Goal: Transaction & Acquisition: Purchase product/service

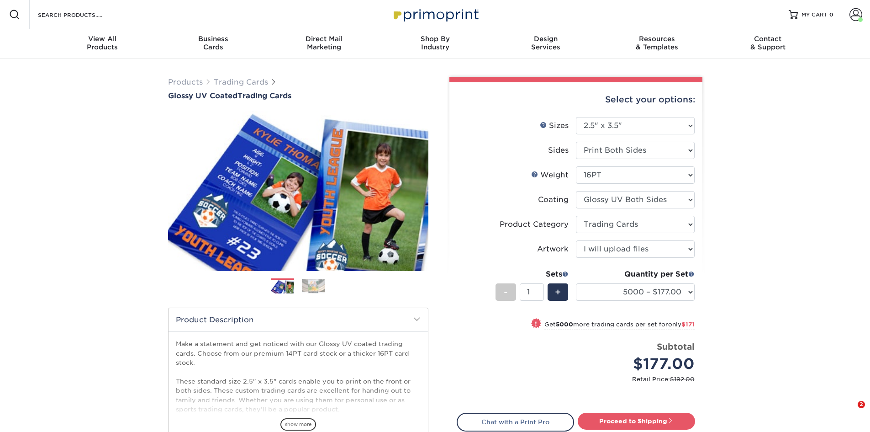
select select "2.50x3.50"
select select "c2f9bce9-36c2-409d-b101-c29d9d031e18"
select select "upload"
select select "5000 – $177.00"
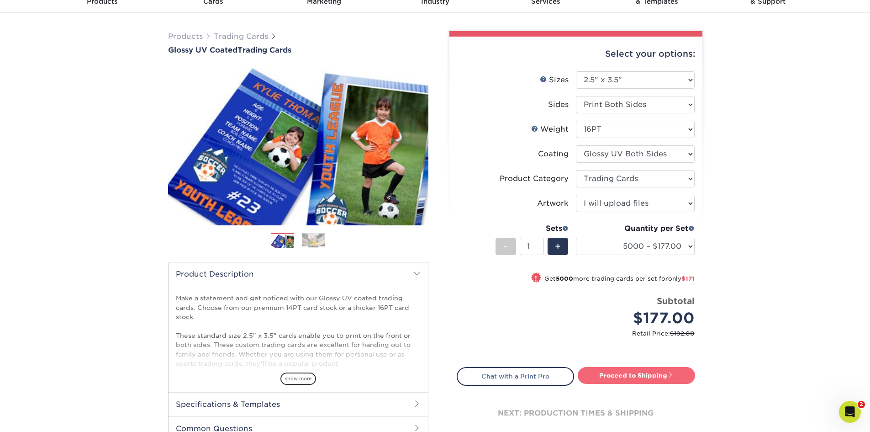
click at [639, 373] on link "Proceed to Shipping" at bounding box center [636, 375] width 117 height 16
type input "Set 1"
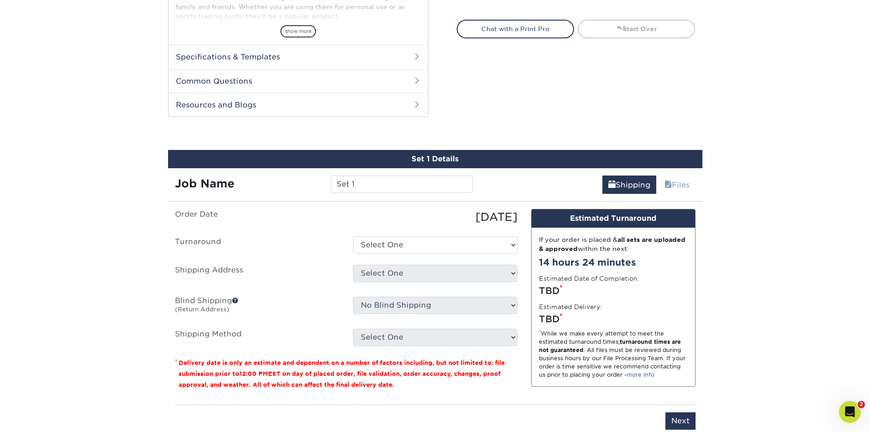
scroll to position [465, 0]
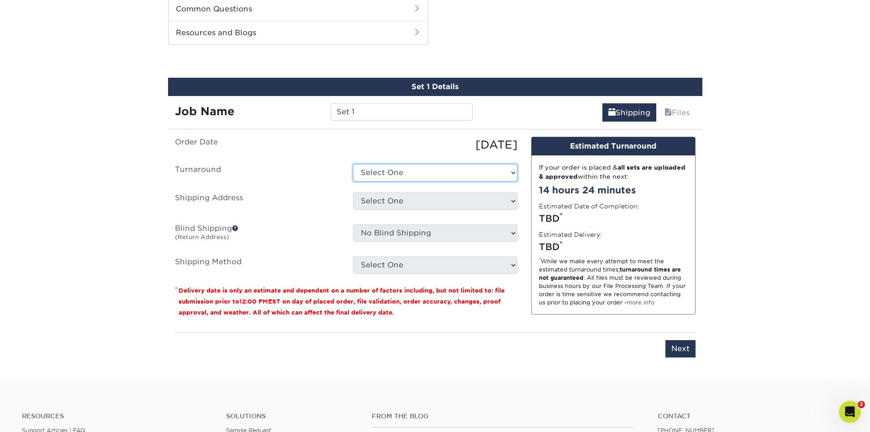
click at [477, 174] on select "Select One 2-4 Business Days 2 Day Next Business Day" at bounding box center [435, 172] width 164 height 17
select select "8726fc99-2b4c-4ecb-9e71-394dc12fdde4"
click at [353, 164] on select "Select One 2-4 Business Days 2 Day Next Business Day" at bounding box center [435, 172] width 164 height 17
click at [448, 203] on select "Select One APD Dewitz Photography + Add New Address" at bounding box center [435, 200] width 164 height 17
select select "115261"
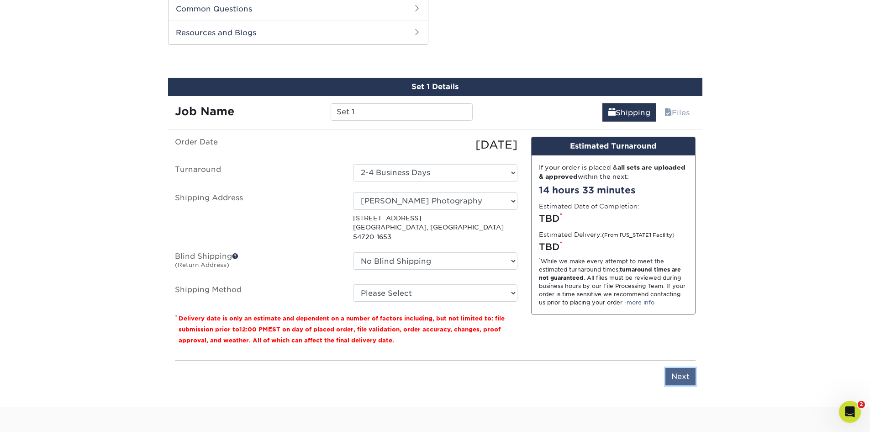
click at [681, 368] on input "Next" at bounding box center [681, 376] width 30 height 17
type input "Next"
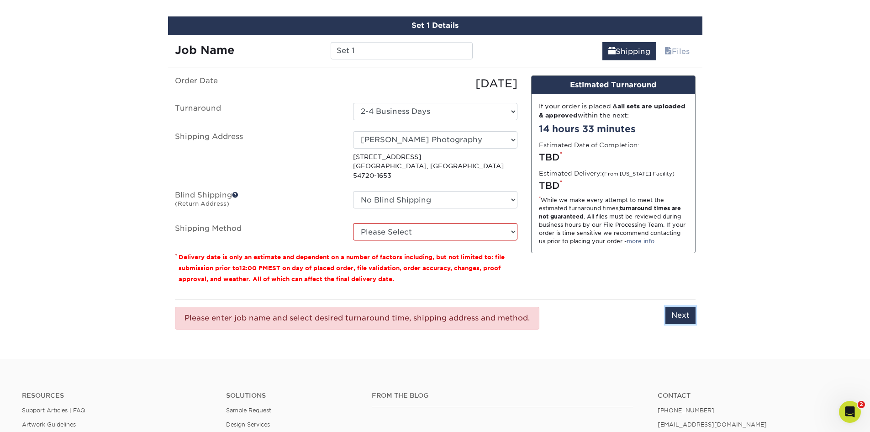
scroll to position [511, 0]
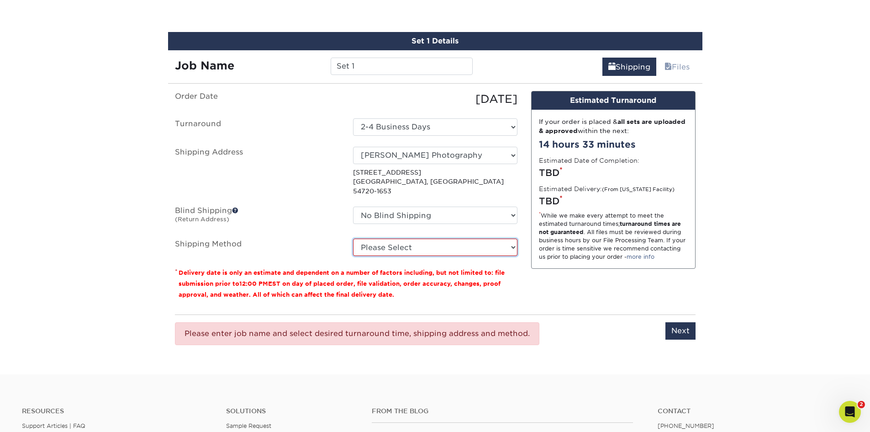
click at [432, 238] on select "Please Select Ground Shipping (+$31.16) 3 Day Shipping Service (+$51.07) 2 Day …" at bounding box center [435, 246] width 164 height 17
select select "03"
click at [353, 238] on select "Please Select Ground Shipping (+$31.16) 3 Day Shipping Service (+$51.07) 2 Day …" at bounding box center [435, 246] width 164 height 17
click at [682, 322] on input "Next" at bounding box center [681, 330] width 30 height 17
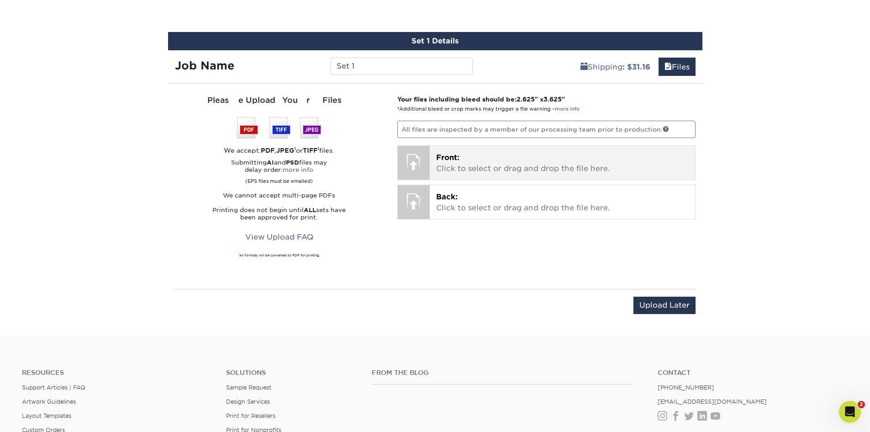
click at [481, 166] on p "Front: Click to select or drag and drop the file here." at bounding box center [562, 163] width 253 height 22
click at [467, 168] on p "Front: Click to select or drag and drop the file here." at bounding box center [562, 163] width 253 height 22
click at [498, 164] on p "Front: Click to select or drag and drop the file here." at bounding box center [562, 163] width 253 height 22
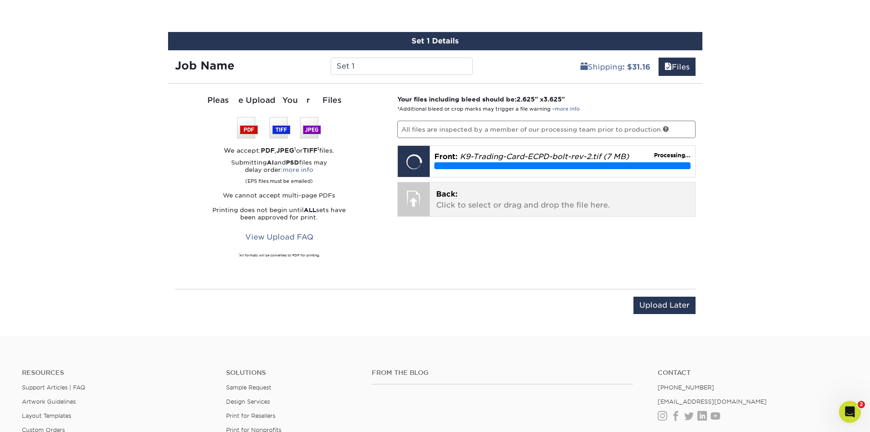
click at [474, 201] on p "Back: Click to select or drag and drop the file here." at bounding box center [562, 200] width 253 height 22
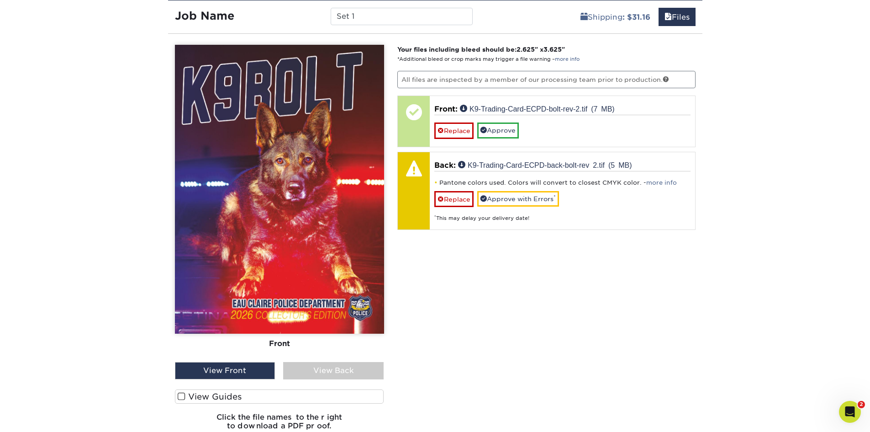
scroll to position [556, 0]
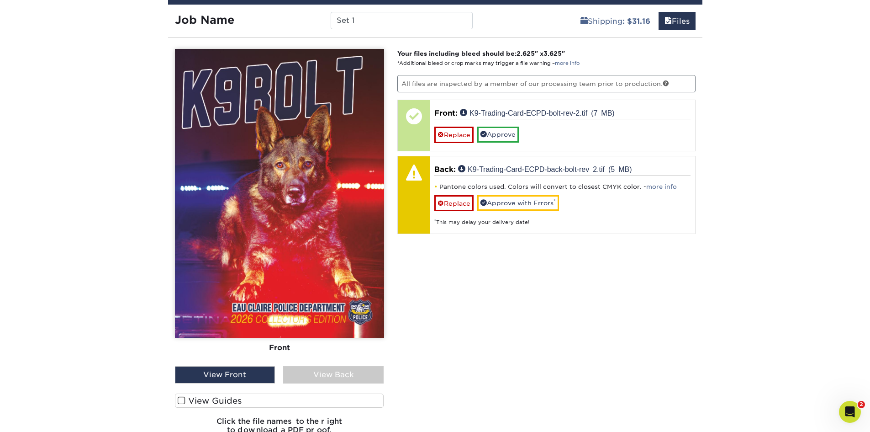
click at [182, 399] on span at bounding box center [182, 400] width 8 height 9
click at [0, 0] on input "View Guides" at bounding box center [0, 0] width 0 height 0
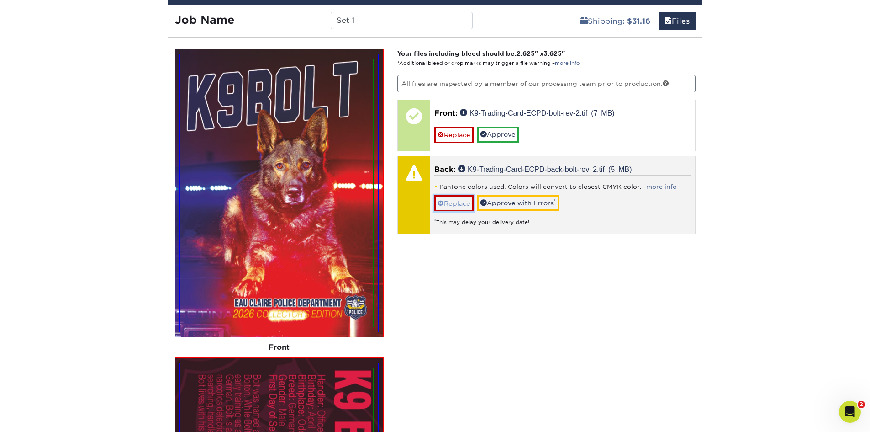
click at [454, 204] on link "Replace" at bounding box center [453, 203] width 39 height 16
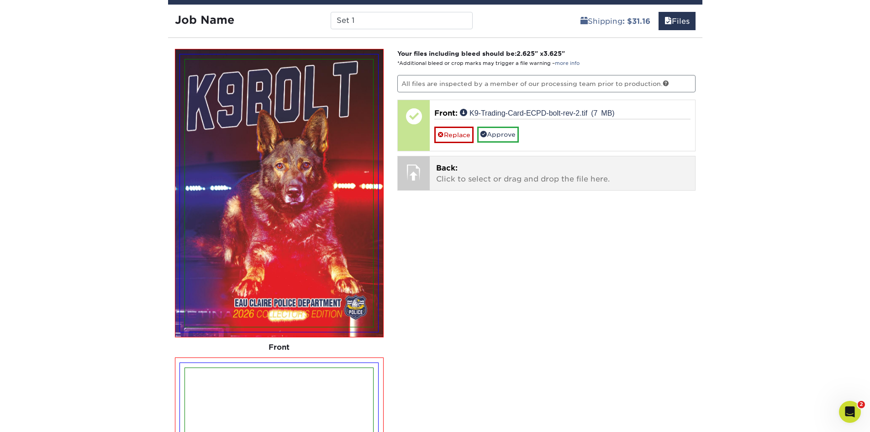
click at [483, 175] on p "Back: Click to select or drag and drop the file here." at bounding box center [562, 174] width 253 height 22
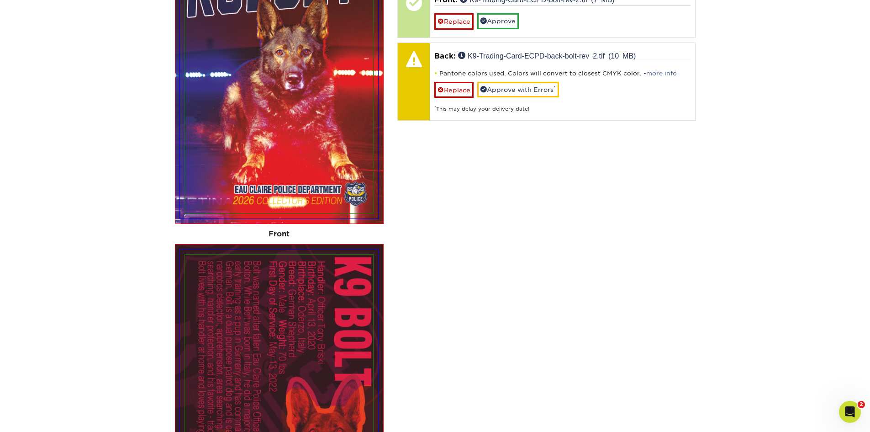
scroll to position [648, 0]
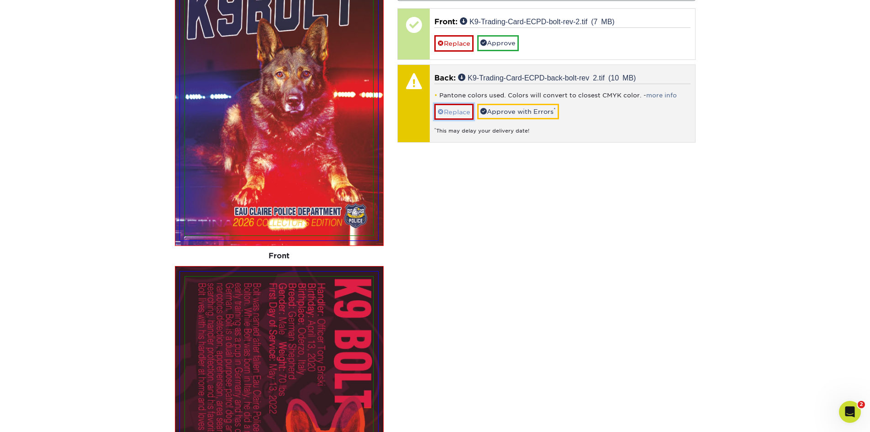
click at [456, 108] on link "Replace" at bounding box center [453, 112] width 39 height 16
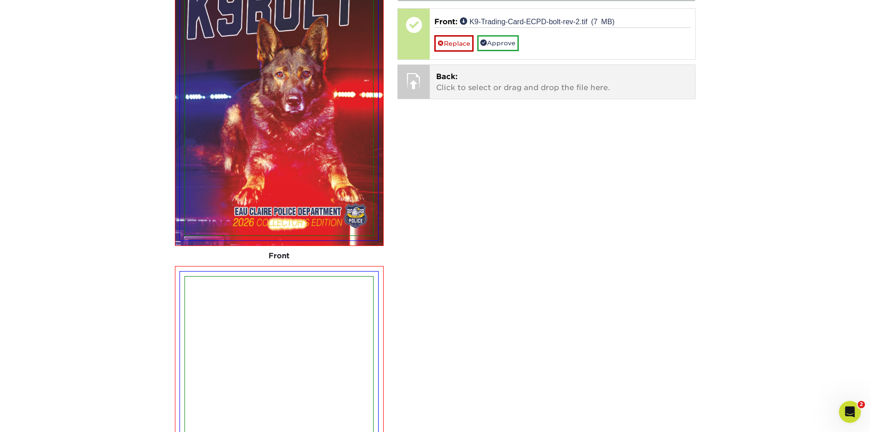
click at [481, 87] on p "Back: Click to select or drag and drop the file here." at bounding box center [562, 82] width 253 height 22
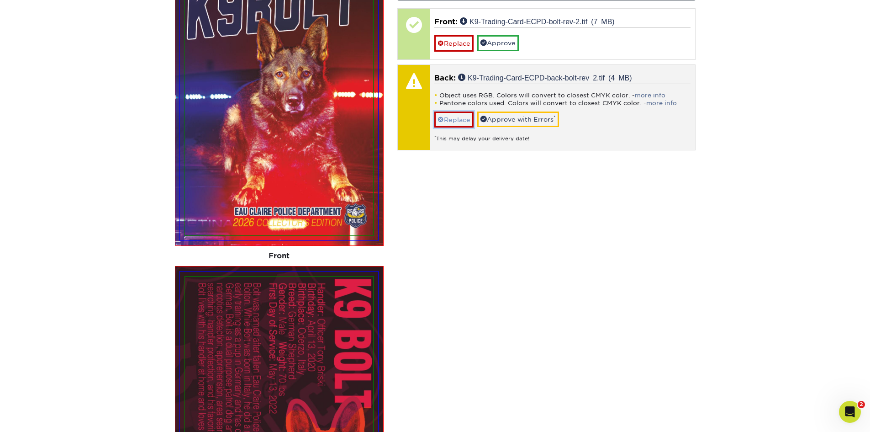
click at [460, 121] on link "Replace" at bounding box center [453, 119] width 39 height 16
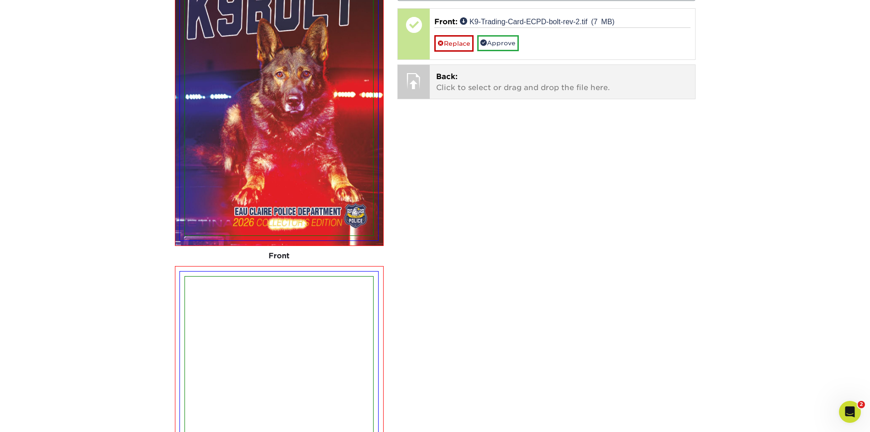
click at [470, 84] on p "Back: Click to select or drag and drop the file here." at bounding box center [562, 82] width 253 height 22
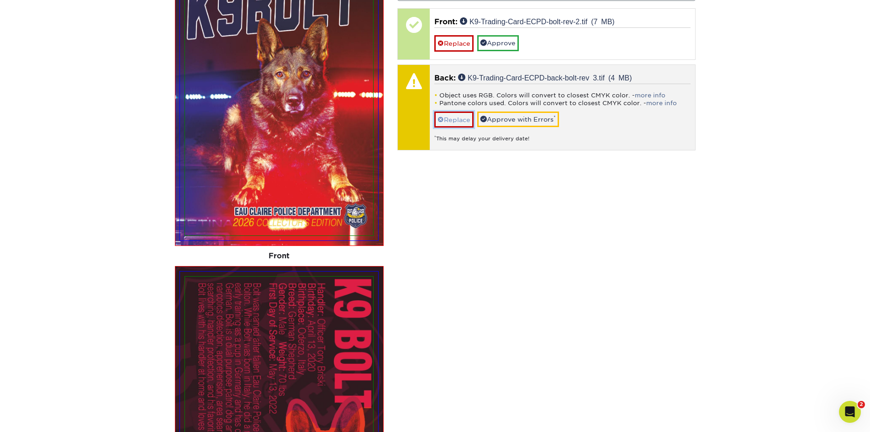
click at [454, 116] on link "Replace" at bounding box center [453, 119] width 39 height 16
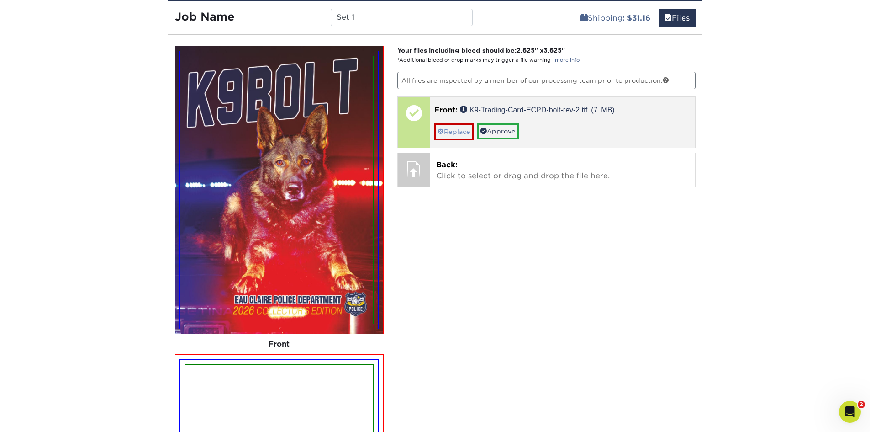
scroll to position [556, 0]
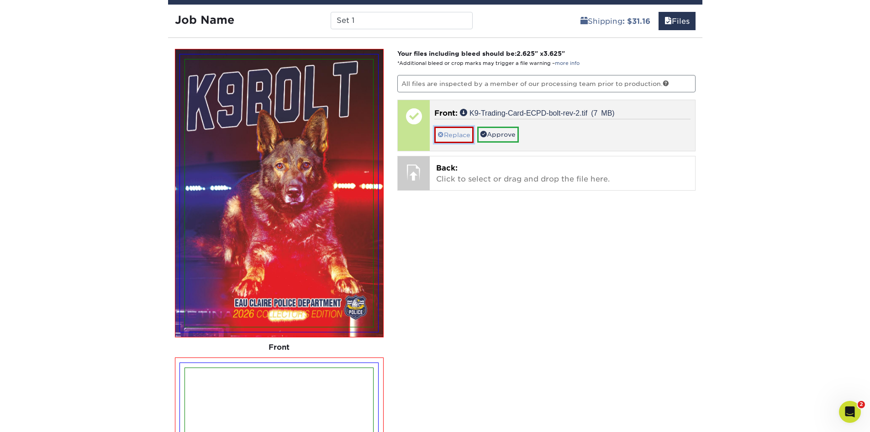
click at [455, 136] on link "Replace" at bounding box center [453, 135] width 39 height 16
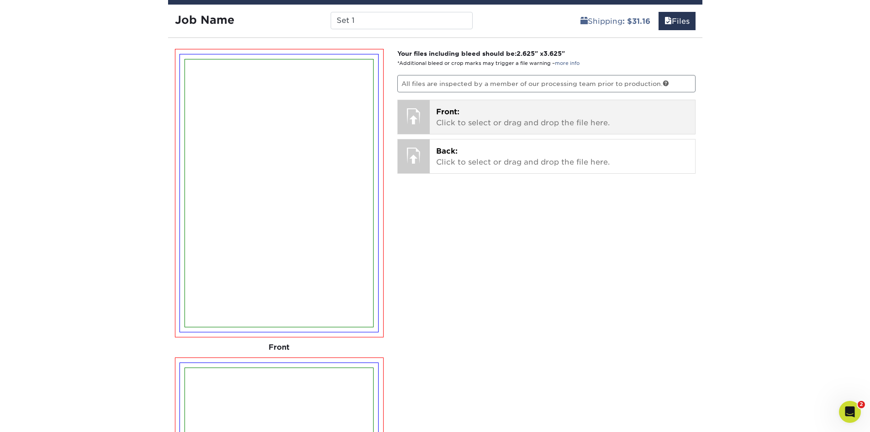
click at [452, 118] on p "Front: Click to select or drag and drop the file here." at bounding box center [562, 117] width 253 height 22
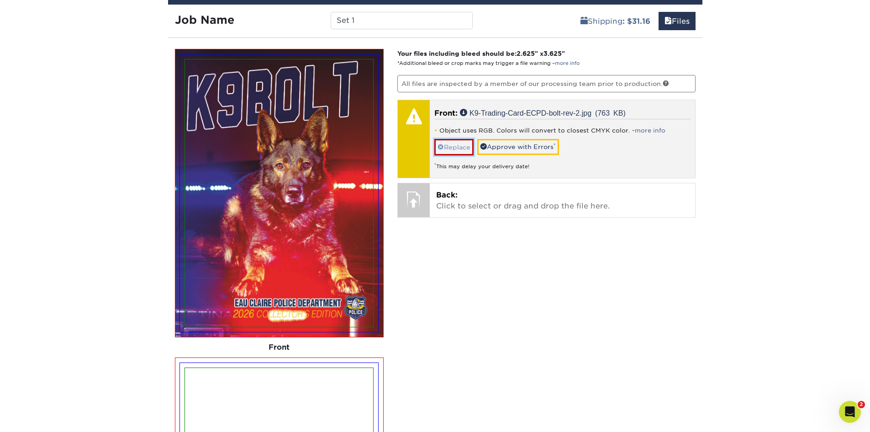
click at [455, 146] on link "Replace" at bounding box center [453, 147] width 39 height 16
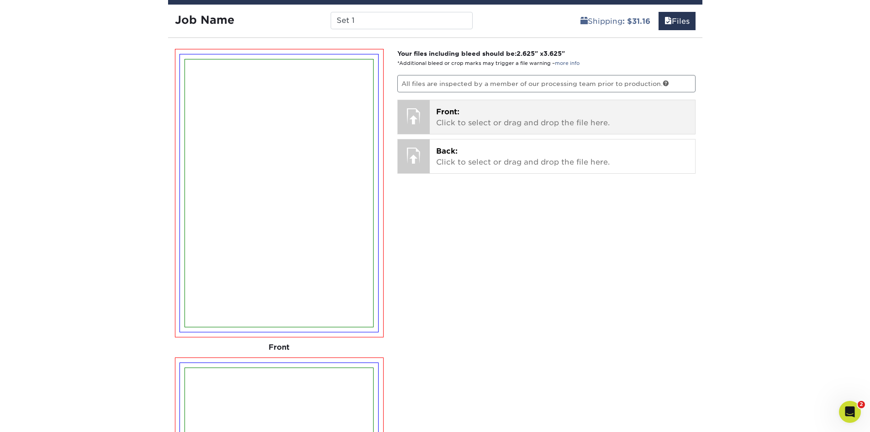
click at [491, 121] on p "Front: Click to select or drag and drop the file here." at bounding box center [562, 117] width 253 height 22
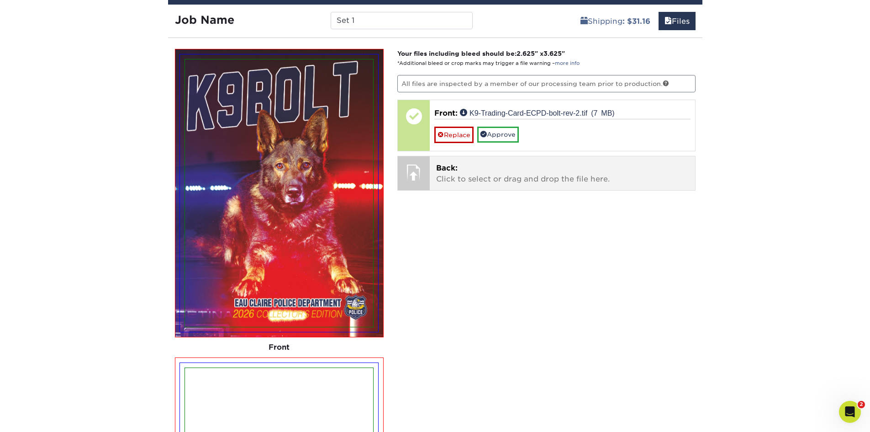
click at [479, 173] on p "Back: Click to select or drag and drop the file here." at bounding box center [562, 174] width 253 height 22
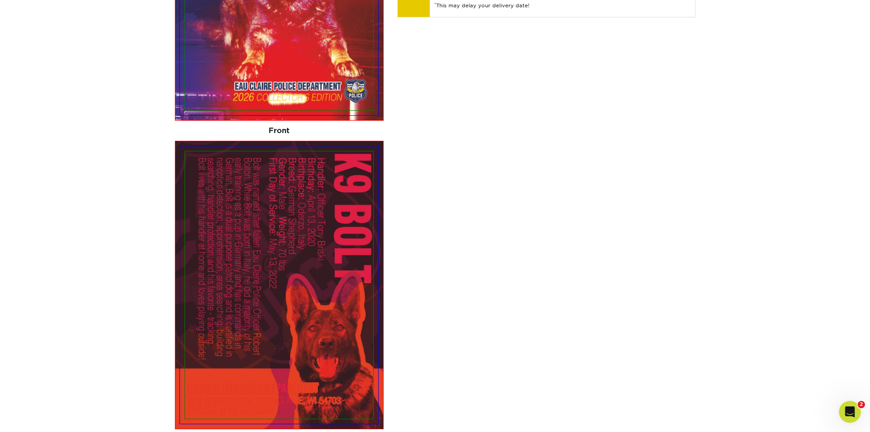
scroll to position [602, 0]
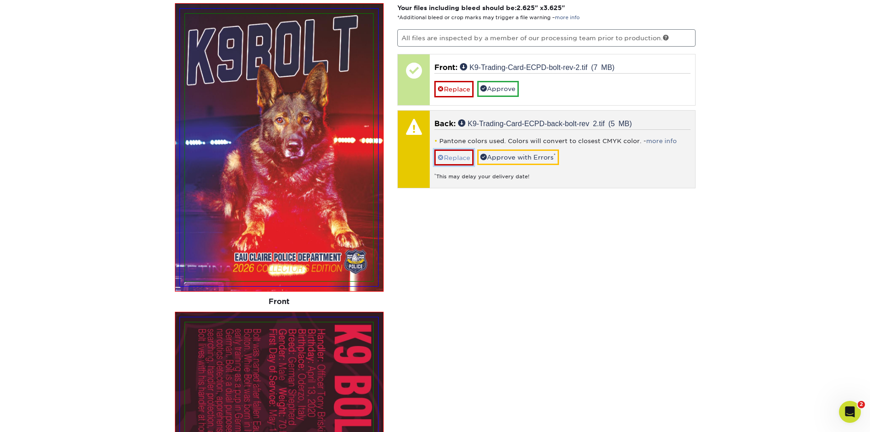
click at [457, 157] on link "Replace" at bounding box center [453, 157] width 39 height 16
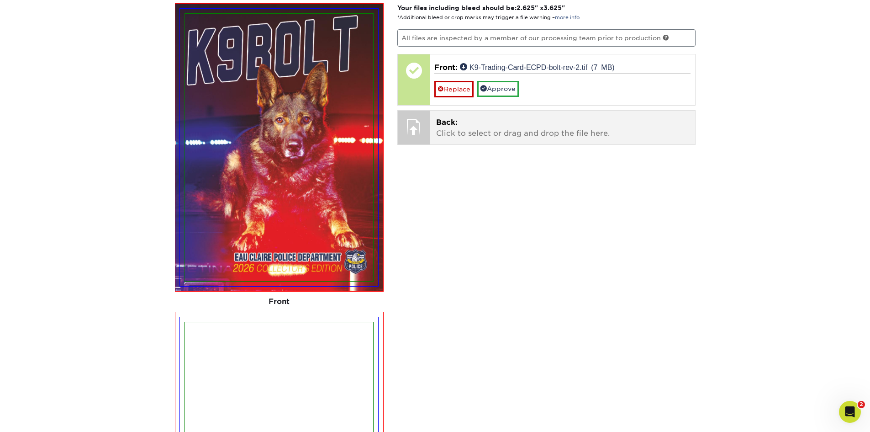
click at [465, 133] on p "Back: Click to select or drag and drop the file here." at bounding box center [562, 128] width 253 height 22
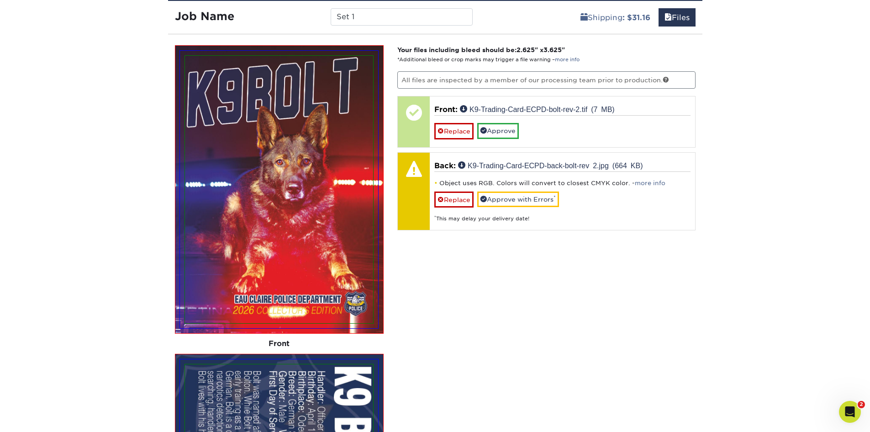
scroll to position [556, 0]
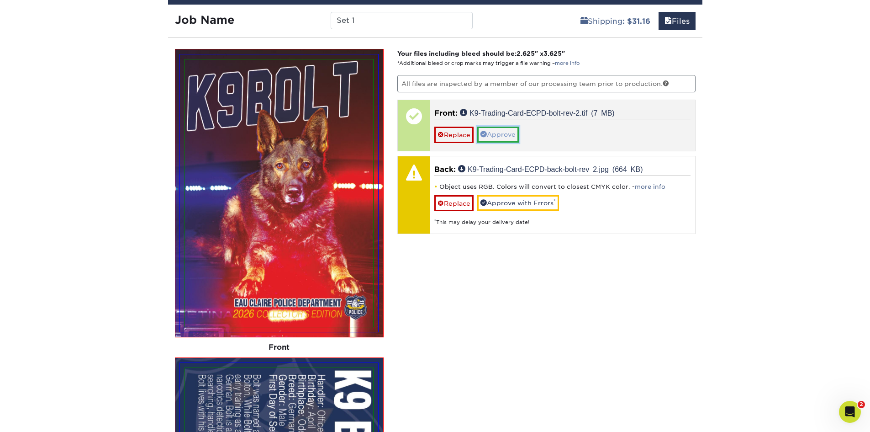
click at [502, 136] on link "Approve" at bounding box center [498, 135] width 42 height 16
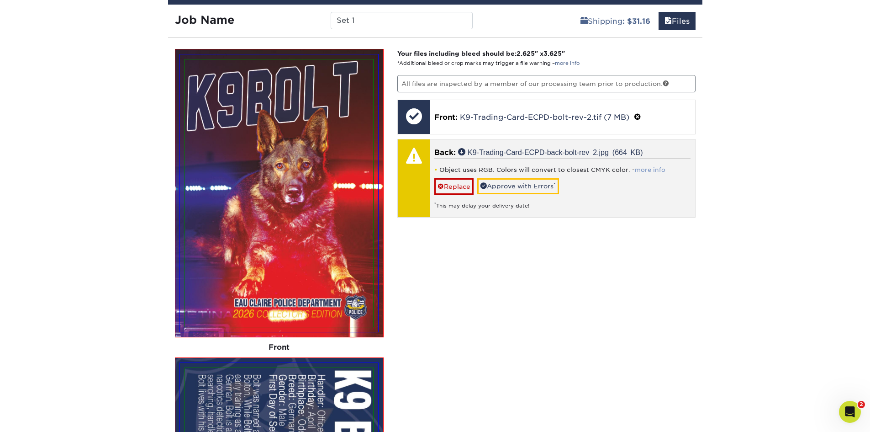
click at [654, 170] on link "more info" at bounding box center [650, 169] width 31 height 7
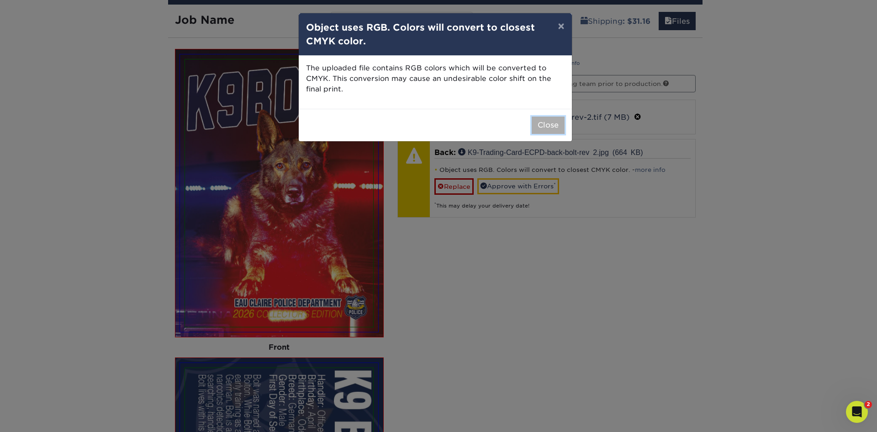
click at [548, 123] on button "Close" at bounding box center [548, 124] width 33 height 17
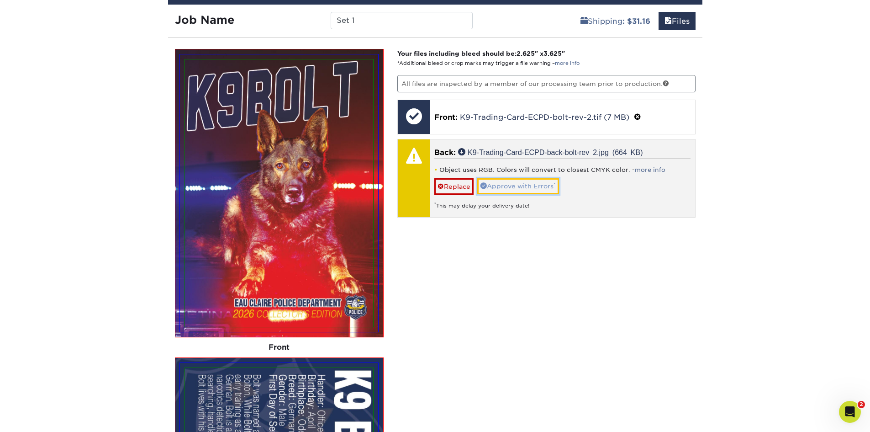
click at [525, 183] on link "Approve with Errors *" at bounding box center [518, 186] width 82 height 16
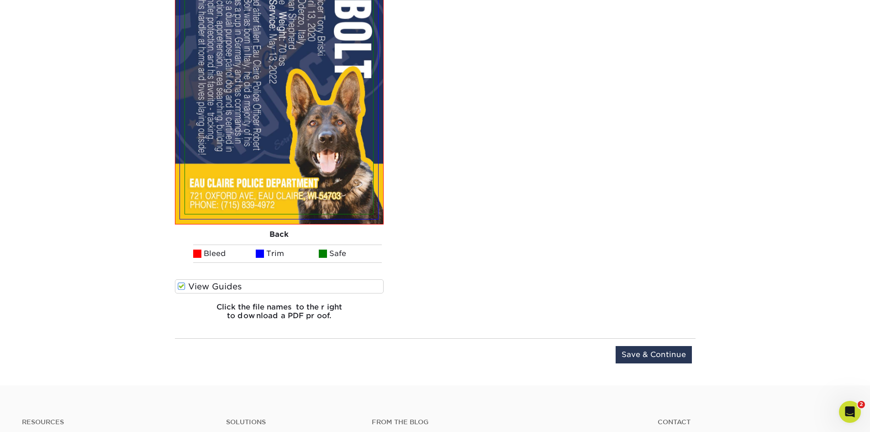
scroll to position [1104, 0]
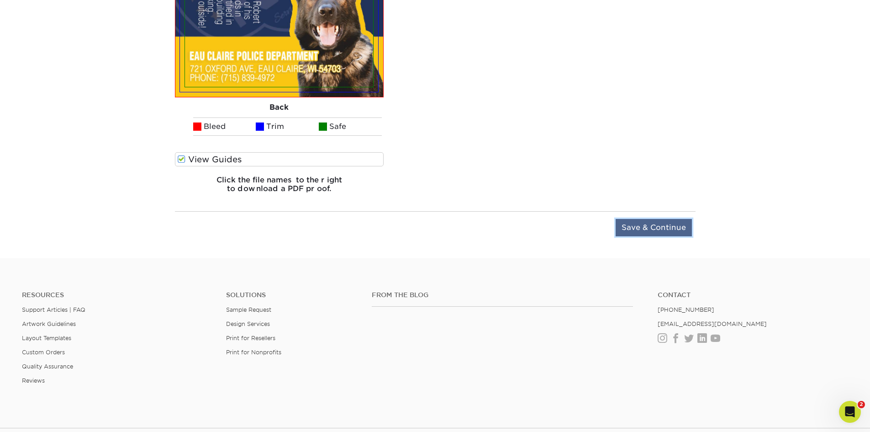
click at [662, 225] on input "Save & Continue" at bounding box center [654, 227] width 76 height 17
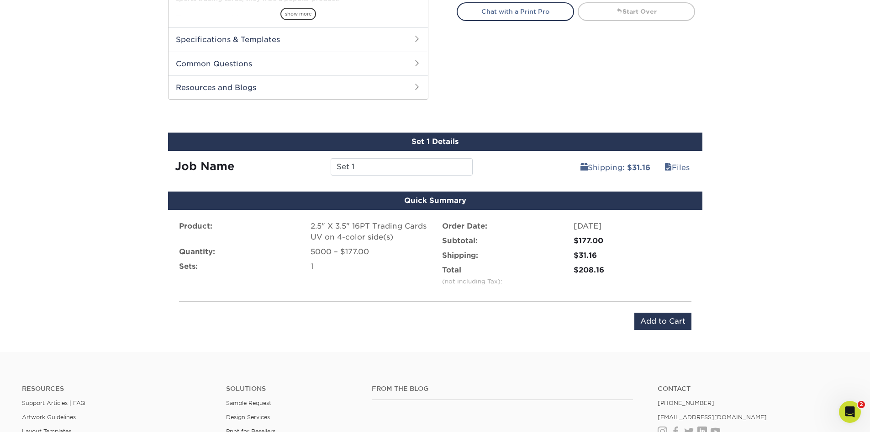
scroll to position [411, 0]
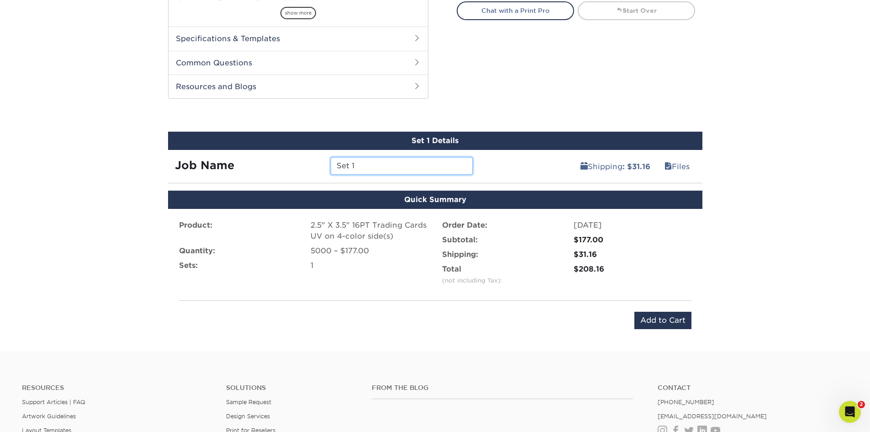
drag, startPoint x: 359, startPoint y: 163, endPoint x: 325, endPoint y: 166, distance: 34.4
click at [325, 166] on div "Set 1" at bounding box center [402, 165] width 156 height 17
type input "Bolt 2026"
click at [657, 321] on input "Add to Cart" at bounding box center [662, 320] width 57 height 17
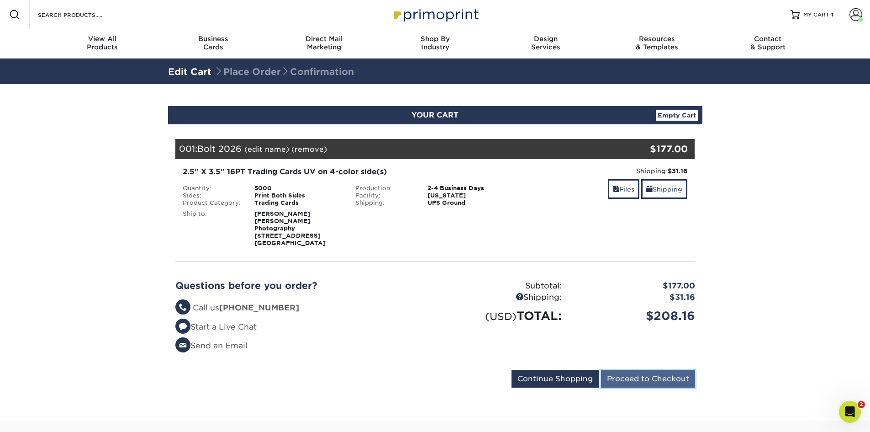
click at [657, 374] on input "Proceed to Checkout" at bounding box center [648, 378] width 94 height 17
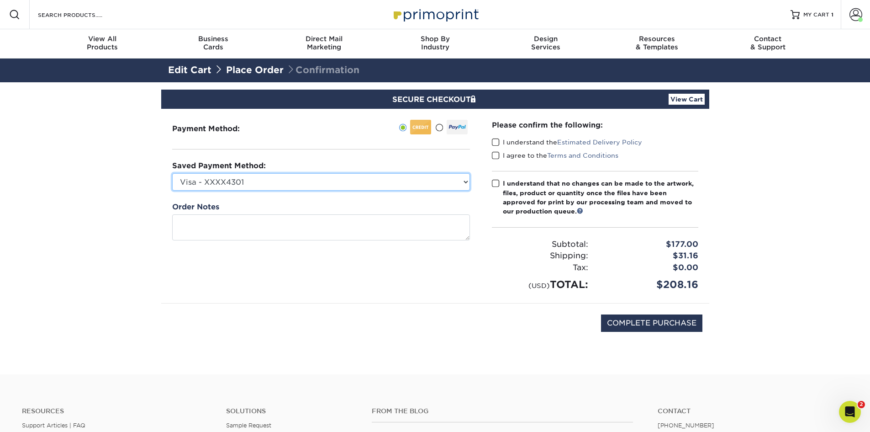
click at [465, 180] on select "Visa - XXXX4301 American Express - XXXX1005 New Credit Card" at bounding box center [321, 181] width 298 height 17
select select "66081"
click at [172, 173] on select "Visa - XXXX4301 American Express - XXXX1005 New Credit Card" at bounding box center [321, 181] width 298 height 17
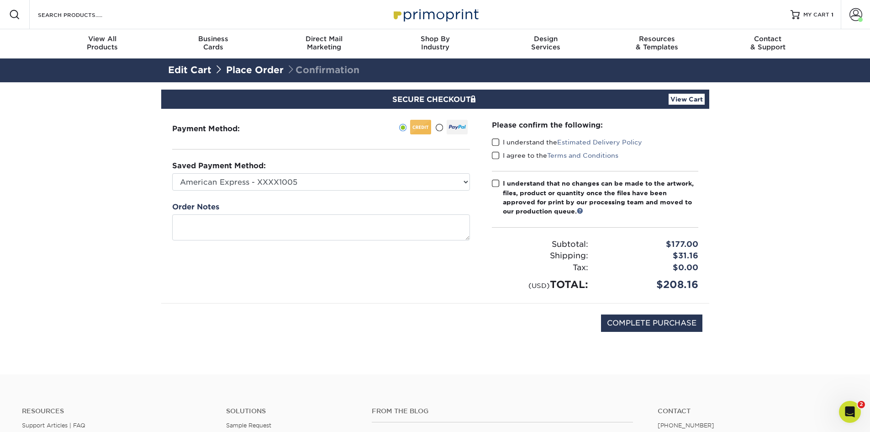
click at [495, 142] on span at bounding box center [496, 142] width 8 height 9
click at [0, 0] on input "I understand the Estimated Delivery Policy" at bounding box center [0, 0] width 0 height 0
click at [496, 155] on span at bounding box center [496, 155] width 8 height 9
click at [0, 0] on input "I agree to the Terms and Conditions" at bounding box center [0, 0] width 0 height 0
click at [496, 183] on span at bounding box center [496, 183] width 8 height 9
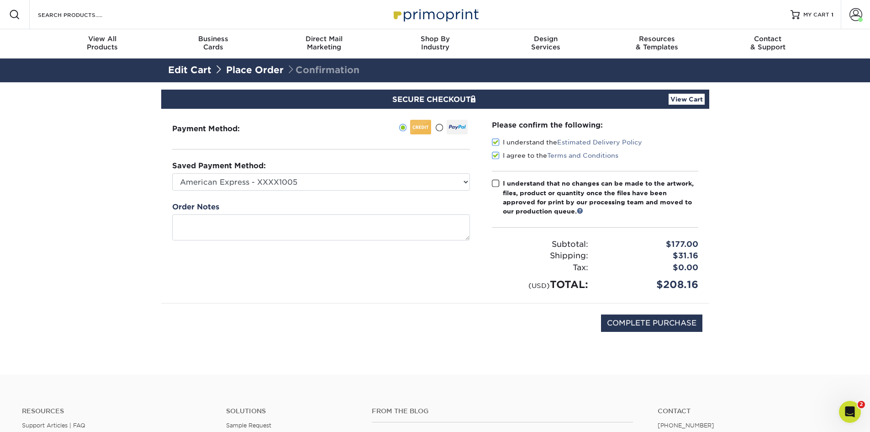
click at [0, 0] on input "I understand that no changes can be made to the artwork, files, product or quan…" at bounding box center [0, 0] width 0 height 0
click at [662, 323] on input "COMPLETE PURCHASE" at bounding box center [651, 322] width 101 height 17
type input "PROCESSING, PLEASE WAIT..."
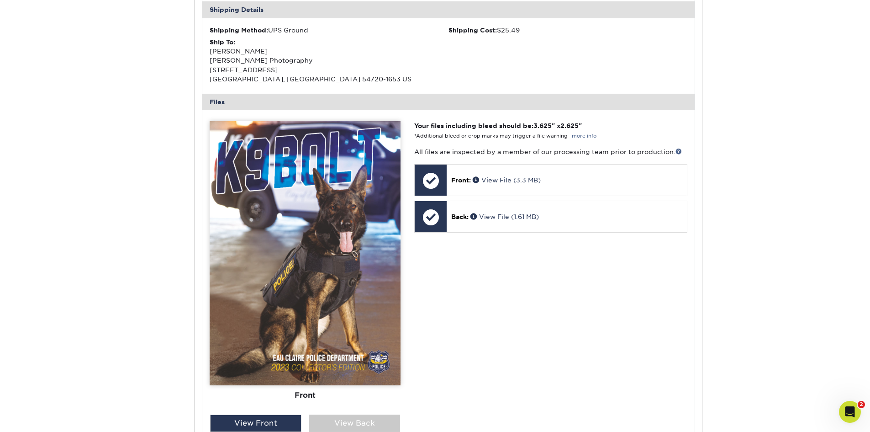
scroll to position [226, 0]
